Goal: Navigation & Orientation: Find specific page/section

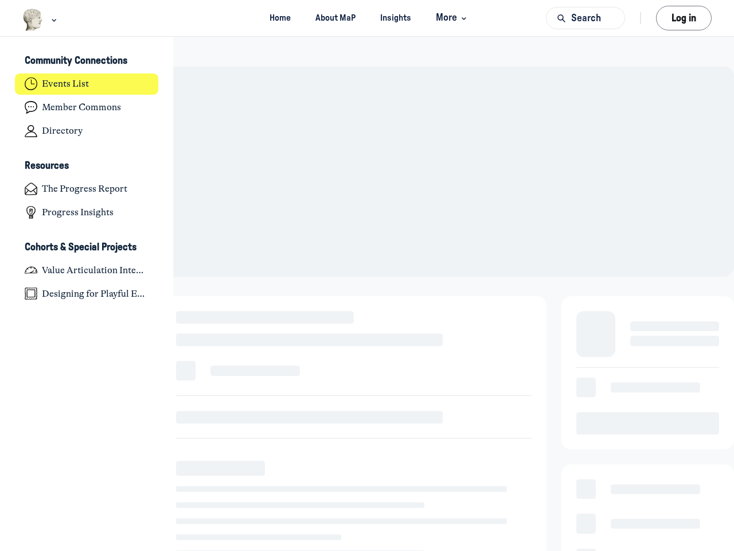
scroll to position [3766, 2255]
